Goal: Task Accomplishment & Management: Manage account settings

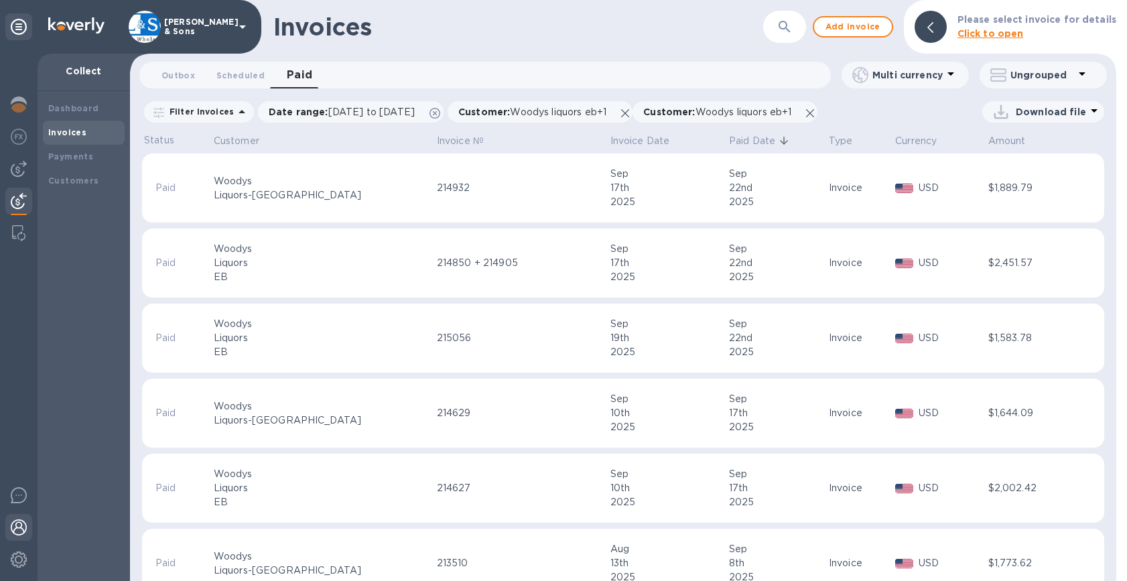
click at [14, 525] on img at bounding box center [19, 527] width 16 height 16
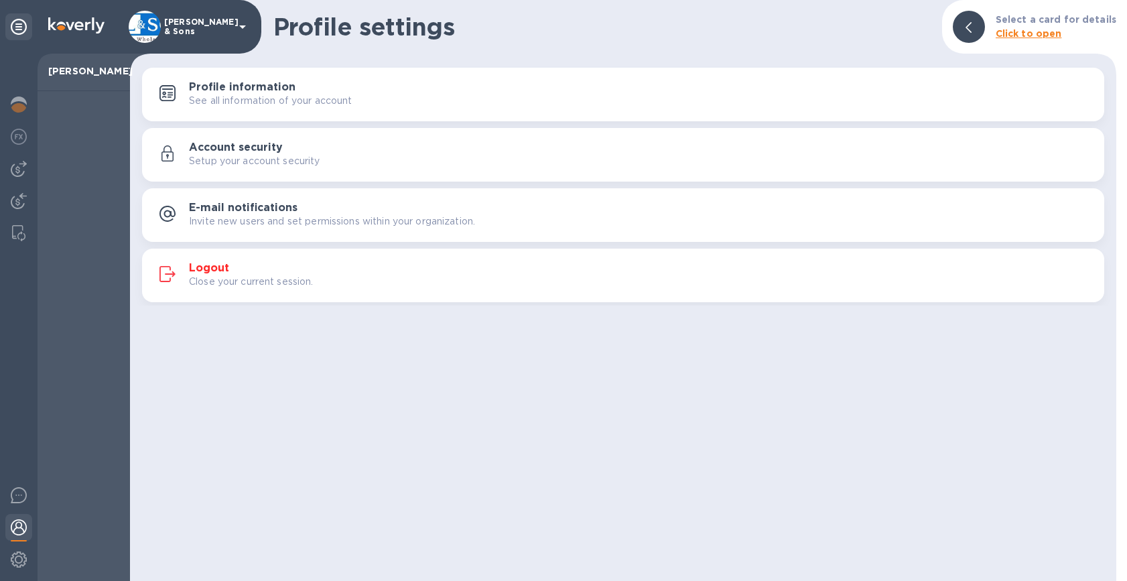
click at [216, 267] on h3 "Logout" at bounding box center [209, 268] width 40 height 13
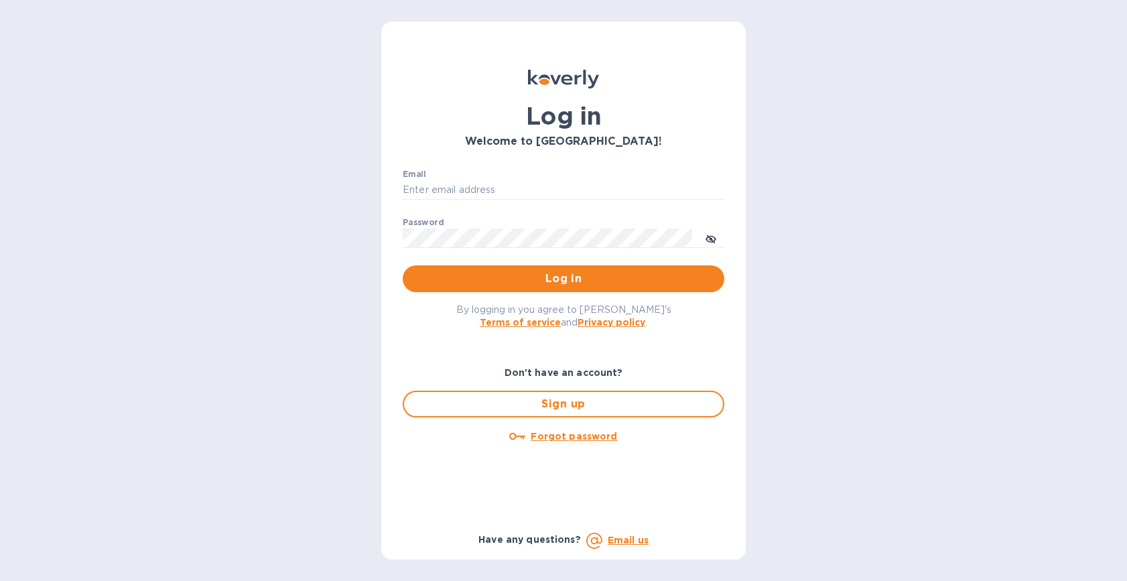
type input "[EMAIL_ADDRESS][DOMAIN_NAME]"
click at [708, 239] on icon "toggle password visibility" at bounding box center [711, 239] width 11 height 11
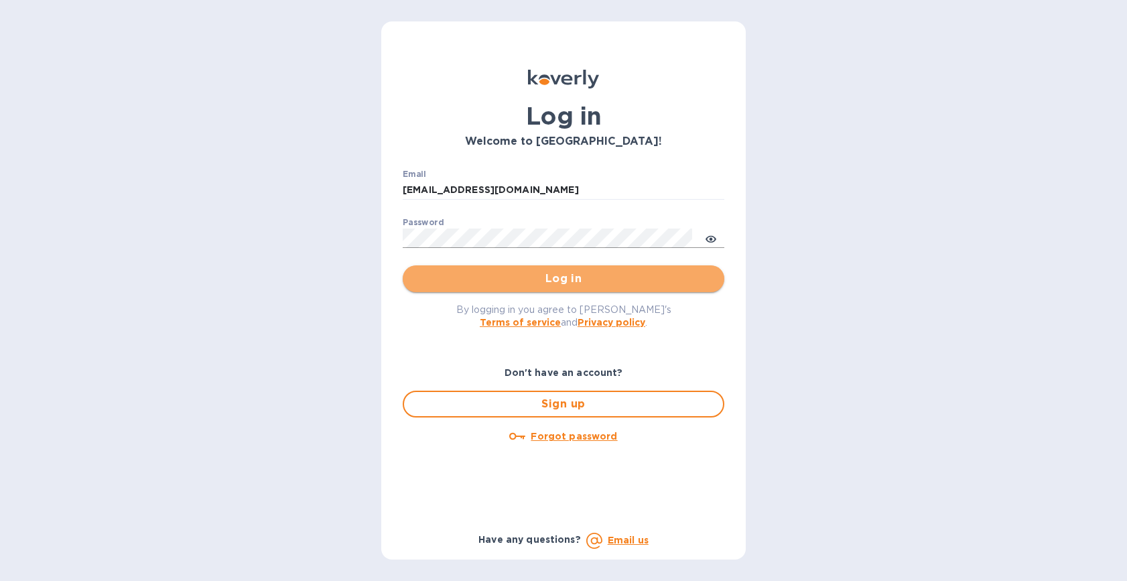
click at [647, 285] on span "Log in" at bounding box center [563, 279] width 300 height 16
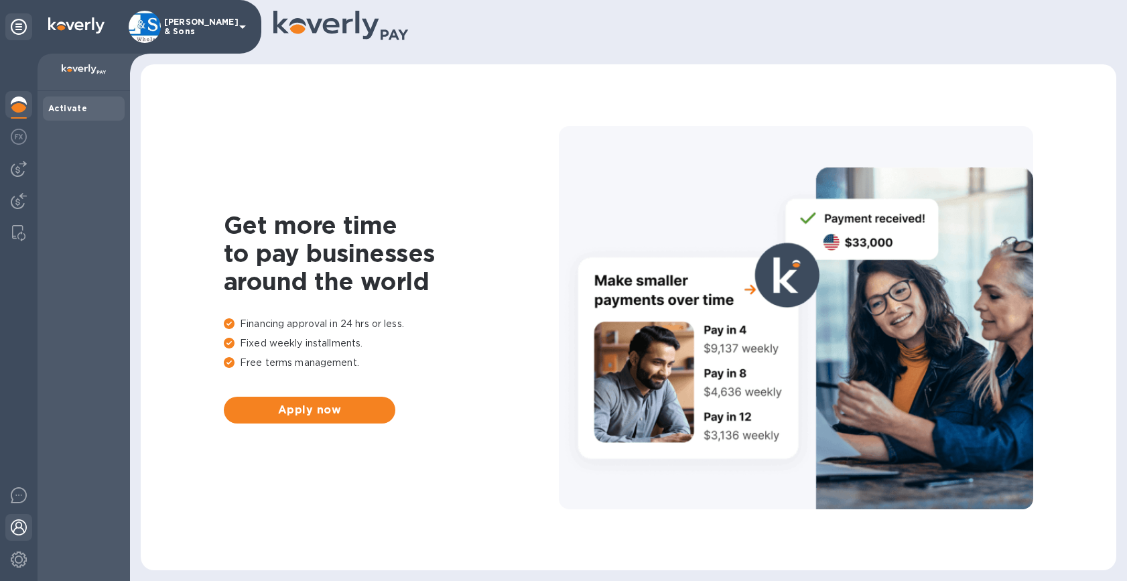
click at [19, 527] on img at bounding box center [19, 527] width 16 height 16
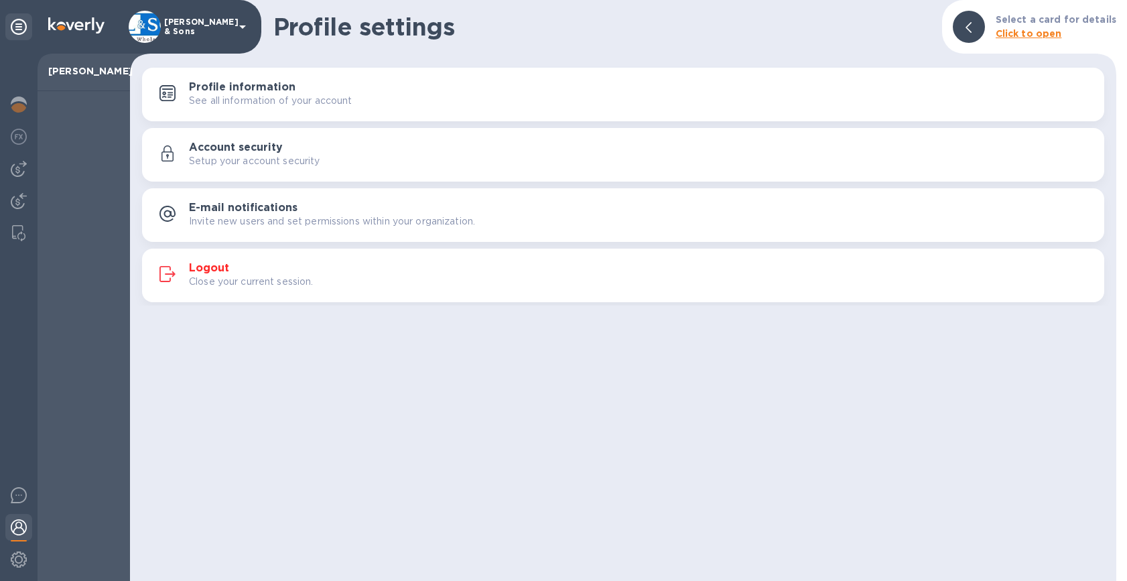
click at [231, 147] on h3 "Account security" at bounding box center [236, 147] width 94 height 13
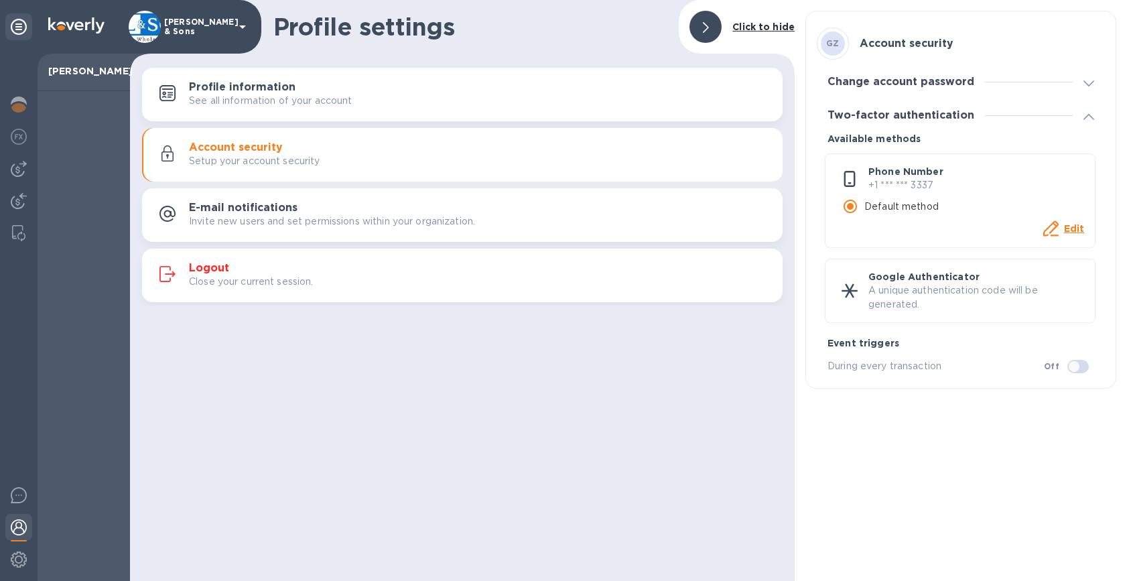
click at [981, 79] on div "Change account password" at bounding box center [901, 82] width 168 height 13
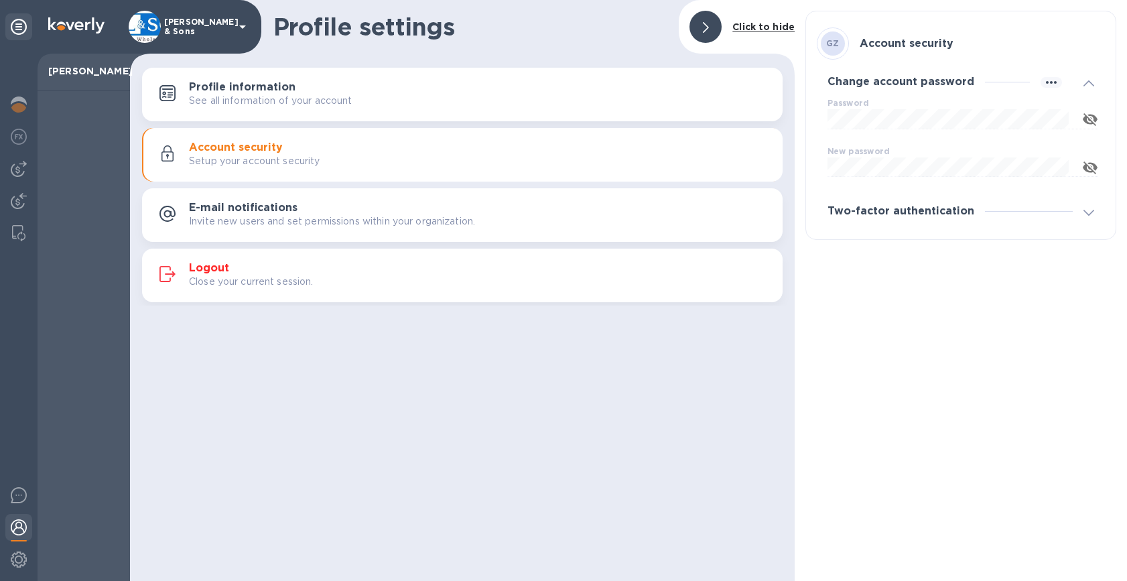
click at [884, 105] on div "Password ​" at bounding box center [963, 122] width 271 height 48
click at [847, 98] on div "Change account password" at bounding box center [961, 82] width 288 height 34
click at [853, 90] on div "Change account password" at bounding box center [961, 82] width 288 height 34
click at [860, 147] on label "New password" at bounding box center [859, 151] width 62 height 8
click at [857, 153] on label "New password" at bounding box center [859, 151] width 62 height 8
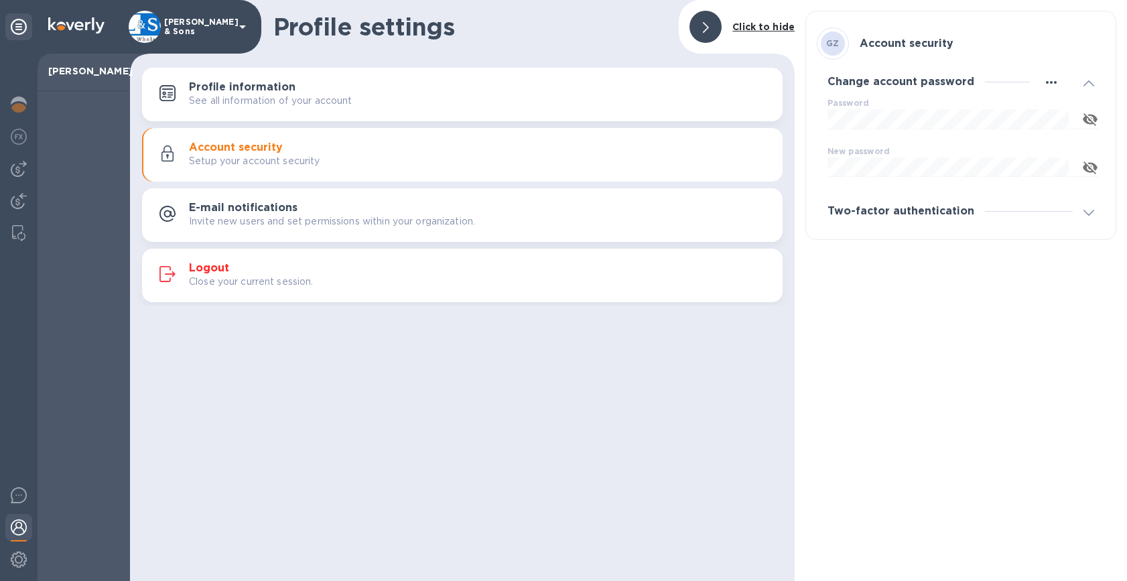
click at [1045, 80] on icon "button" at bounding box center [1051, 82] width 16 height 16
click at [1061, 108] on p "Edit" at bounding box center [1067, 109] width 21 height 13
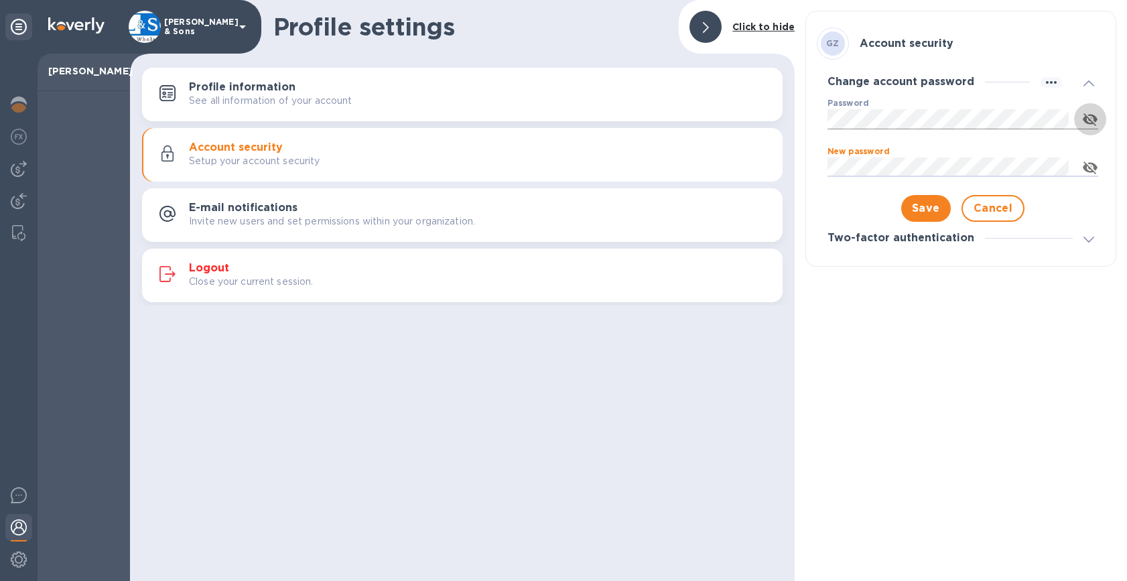
click at [1088, 119] on icon "button" at bounding box center [1090, 119] width 16 height 16
click at [1103, 550] on div "GZ Account security Change account password Password ​ New password ​ Save Canc…" at bounding box center [961, 290] width 332 height 581
click at [1091, 168] on icon "button" at bounding box center [1090, 167] width 15 height 10
click at [1091, 168] on icon "button" at bounding box center [1090, 167] width 16 height 16
click at [1056, 362] on div "GZ Account security Change account password Password ​ New password ​ Save Canc…" at bounding box center [961, 290] width 332 height 581
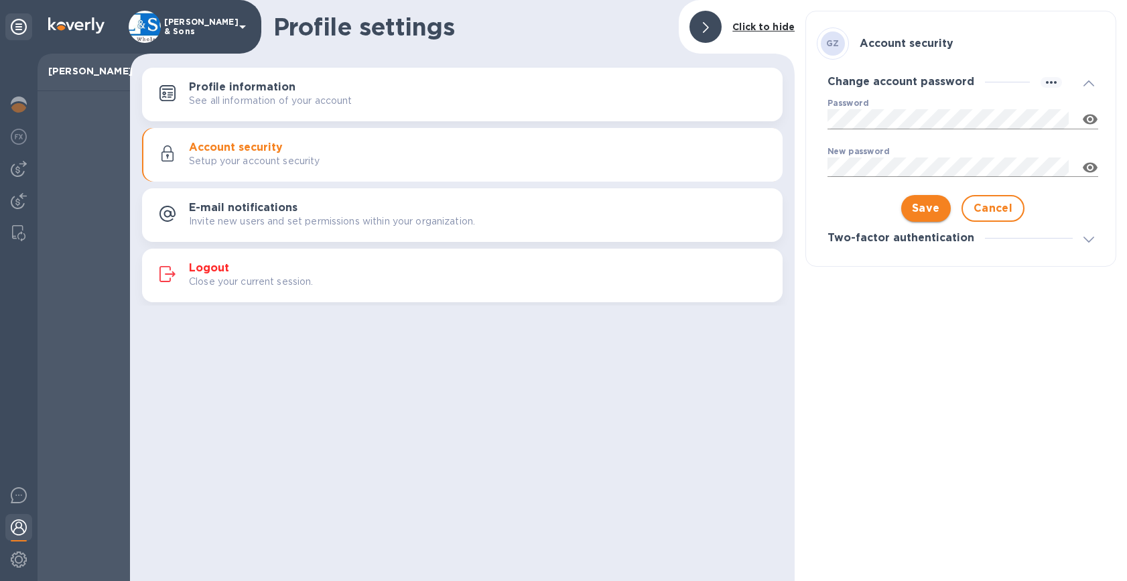
click at [939, 211] on span "Save" at bounding box center [926, 208] width 28 height 16
